Goal: Task Accomplishment & Management: Manage account settings

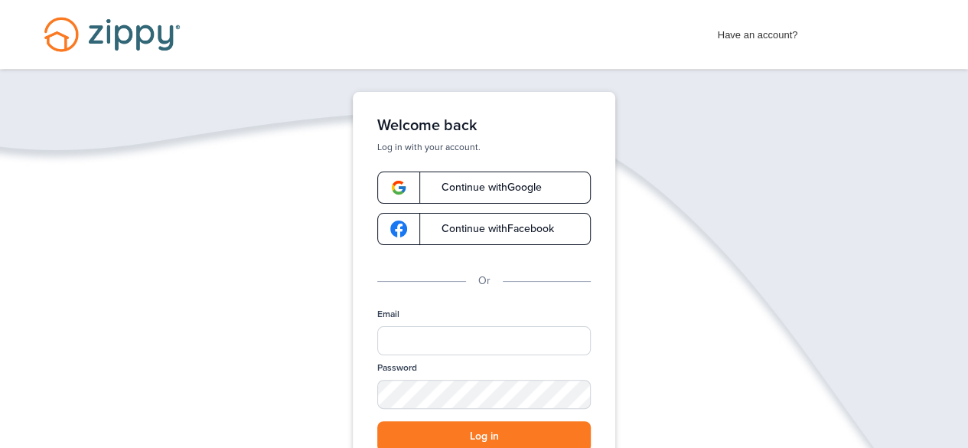
click at [559, 198] on link "Continue with Google" at bounding box center [484, 187] width 214 height 32
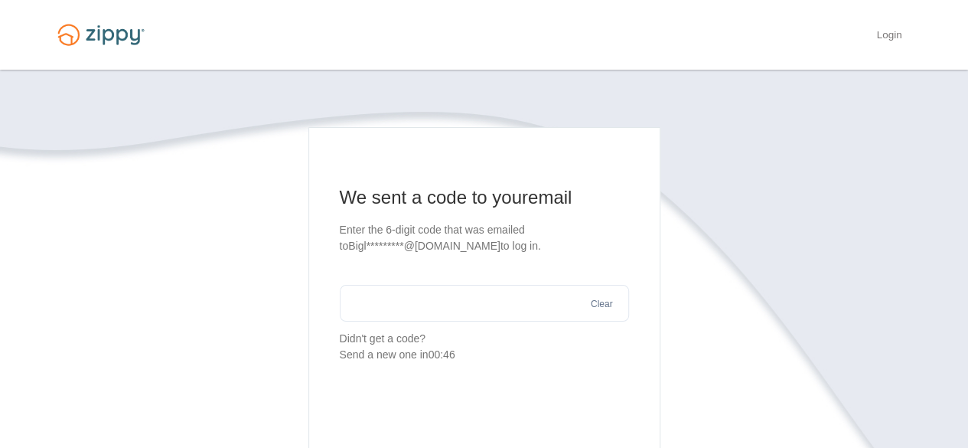
click at [433, 307] on input "text" at bounding box center [484, 303] width 289 height 37
paste input "******"
type input "******"
